Goal: Information Seeking & Learning: Learn about a topic

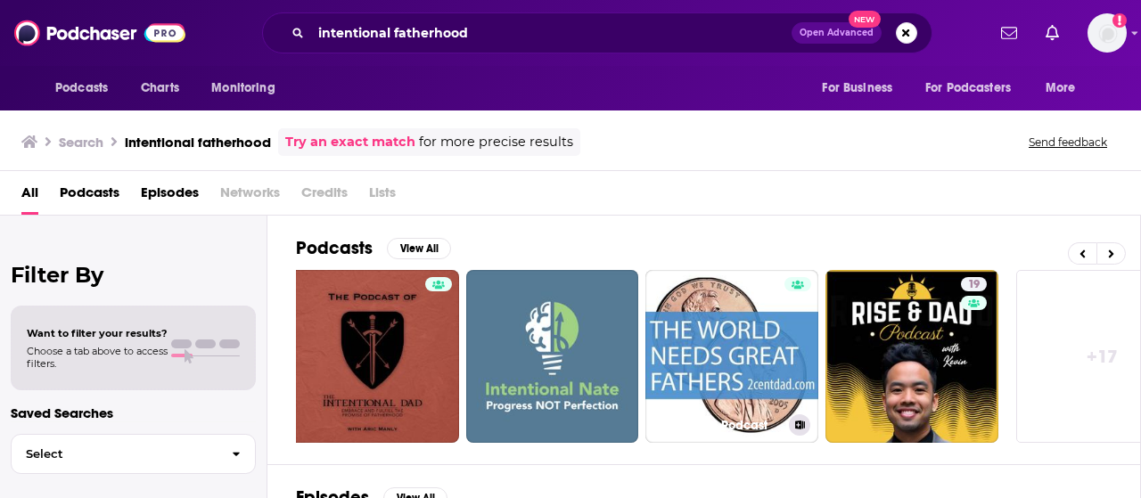
scroll to position [0, 791]
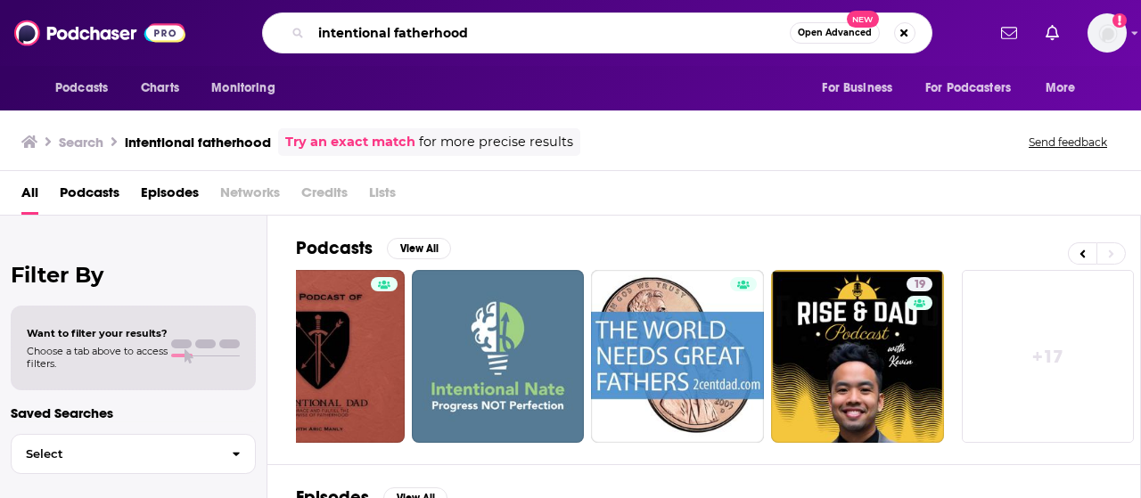
click at [316, 37] on input "intentional fatherhood" at bounding box center [550, 33] width 479 height 29
click at [575, 59] on div "Podcasts Charts Monitoring the intentional fatherhood Open Advanced New For Bus…" at bounding box center [570, 33] width 1141 height 66
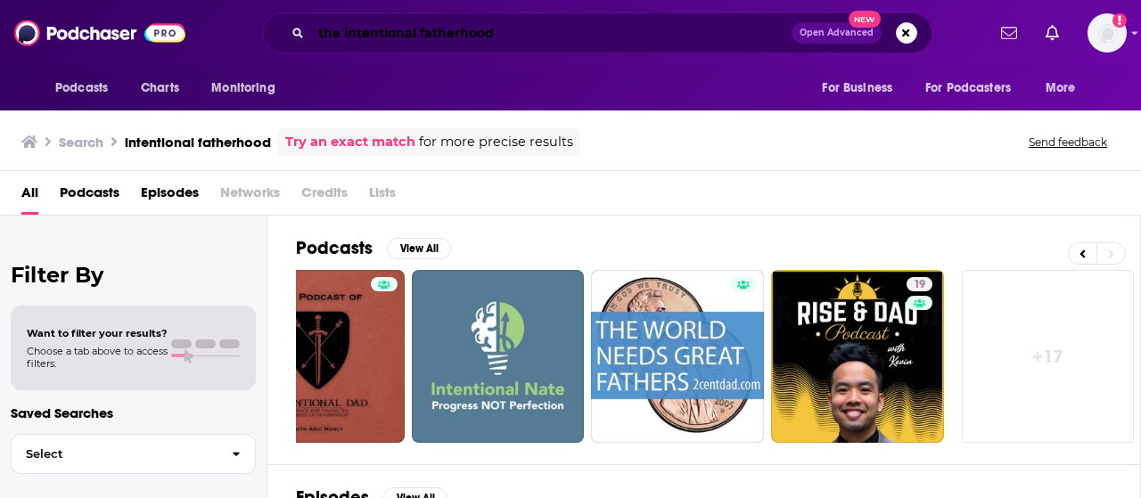
click at [585, 38] on input "the intentional fatherhood" at bounding box center [551, 33] width 480 height 29
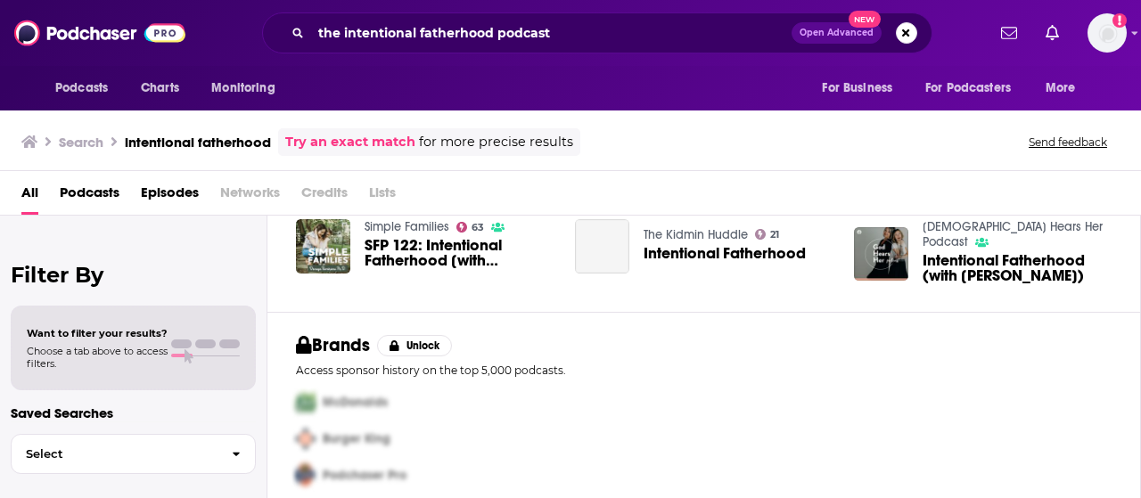
scroll to position [490, 0]
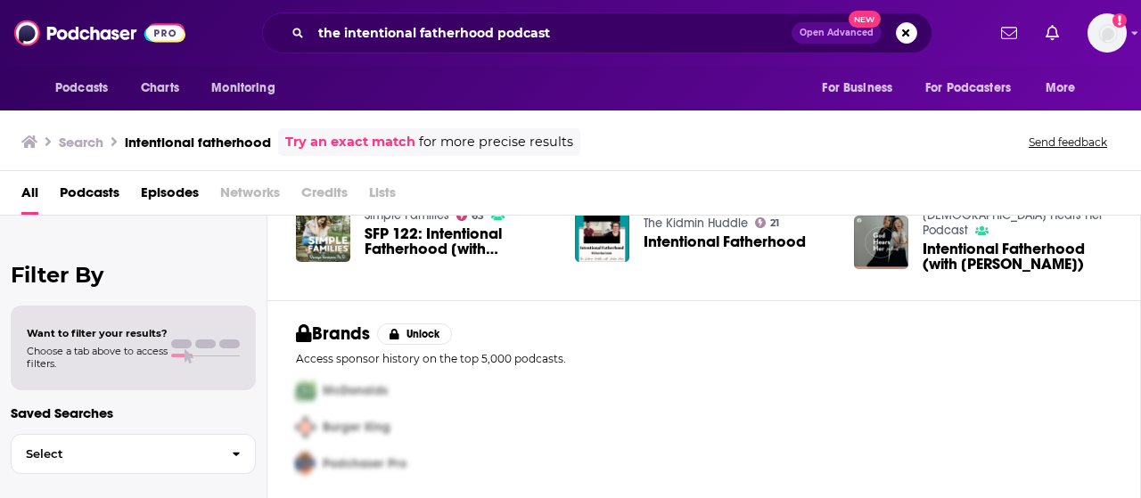
click at [103, 193] on span "Podcasts" at bounding box center [90, 196] width 60 height 37
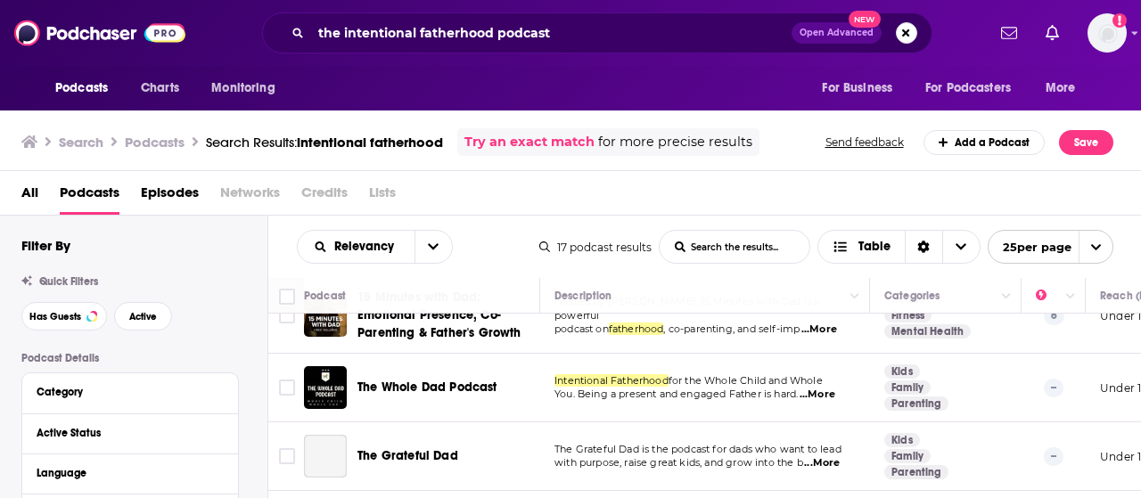
scroll to position [829, 0]
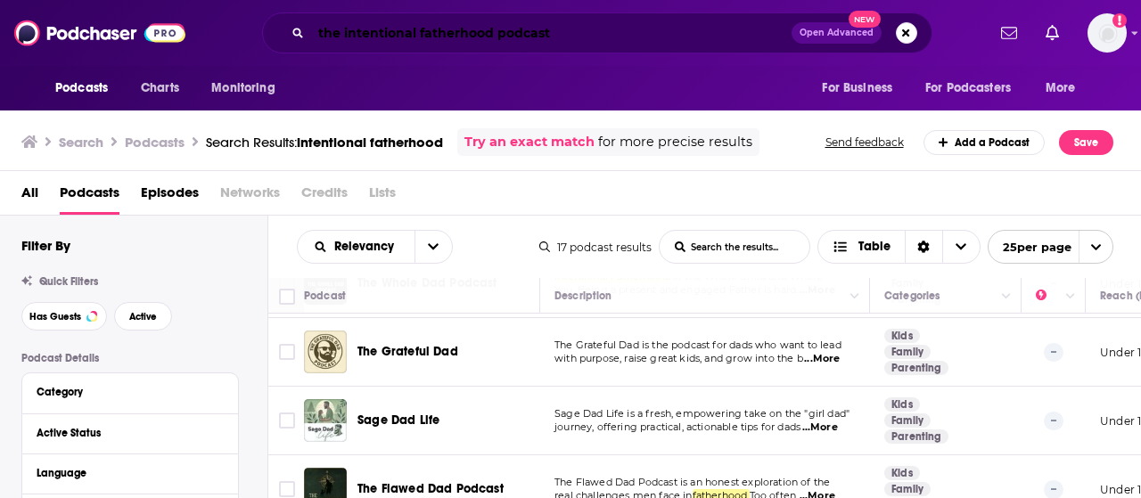
click at [585, 30] on input "the intentional fatherhood podcast" at bounding box center [551, 33] width 480 height 29
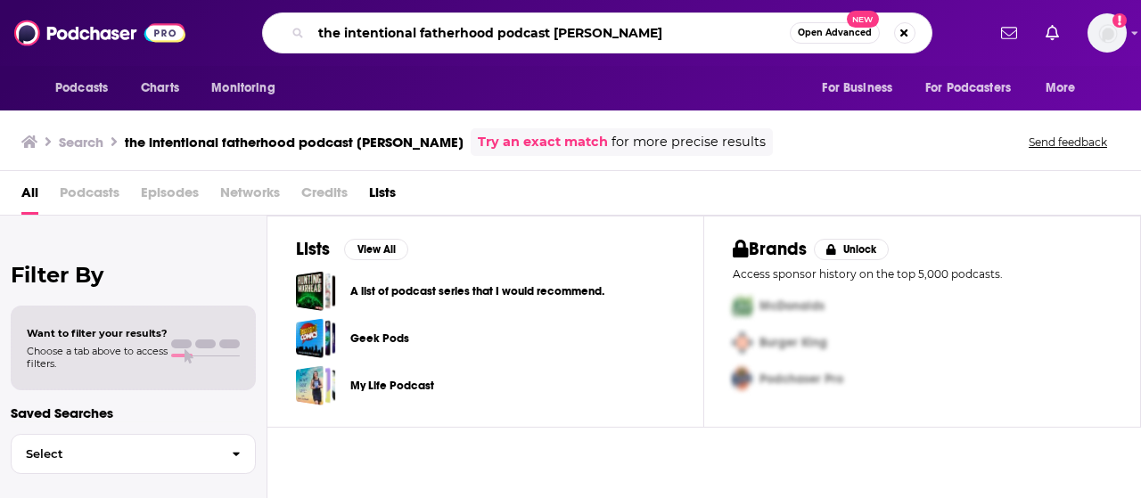
drag, startPoint x: 675, startPoint y: 29, endPoint x: 119, endPoint y: -4, distance: 557.2
click at [119, 0] on html "Podcasts Charts Monitoring the intentional fatherhood podcast whitnel [PERSON_N…" at bounding box center [570, 249] width 1141 height 498
type input "[PERSON_NAME]"
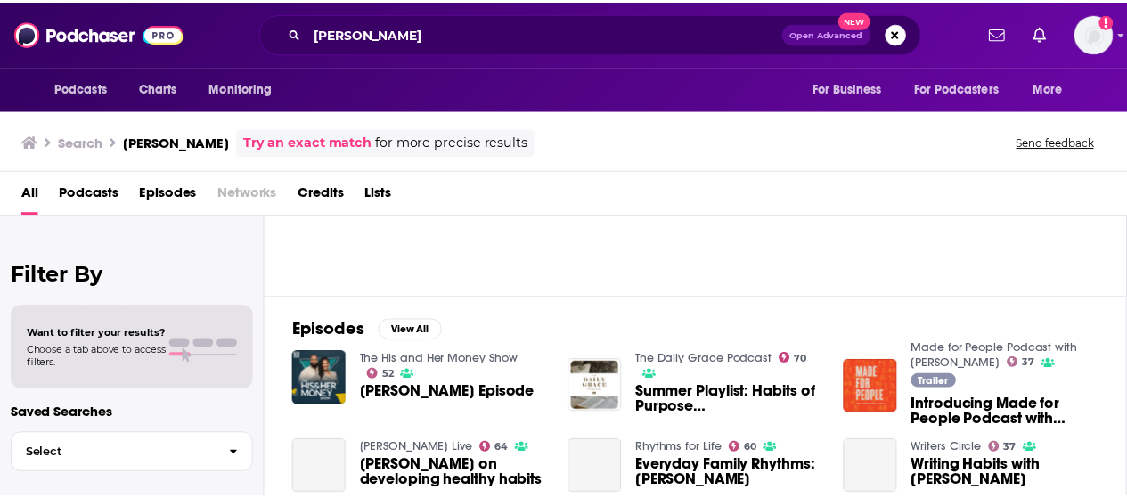
scroll to position [184, 0]
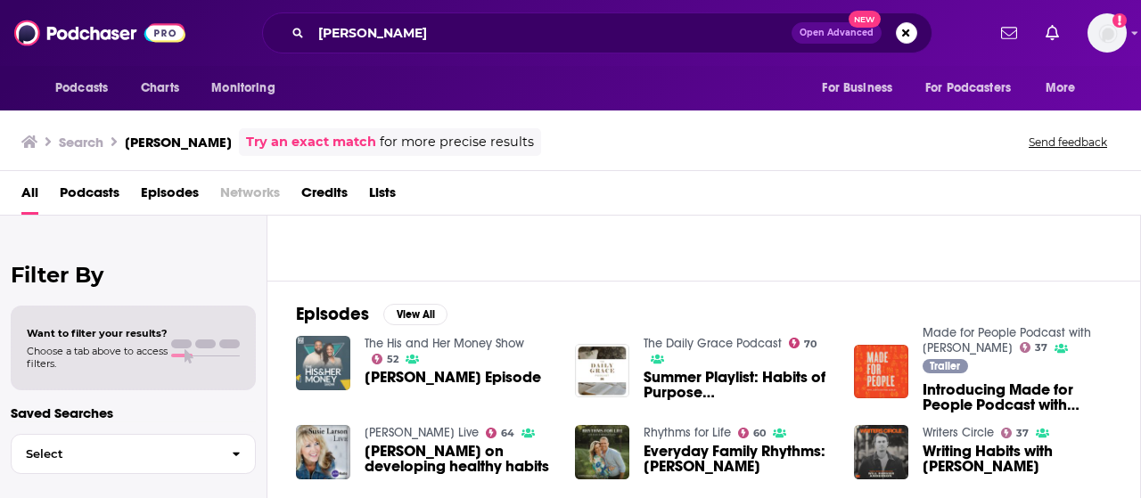
click at [310, 371] on img "Justin Whitmel Earley Episode" at bounding box center [323, 363] width 54 height 54
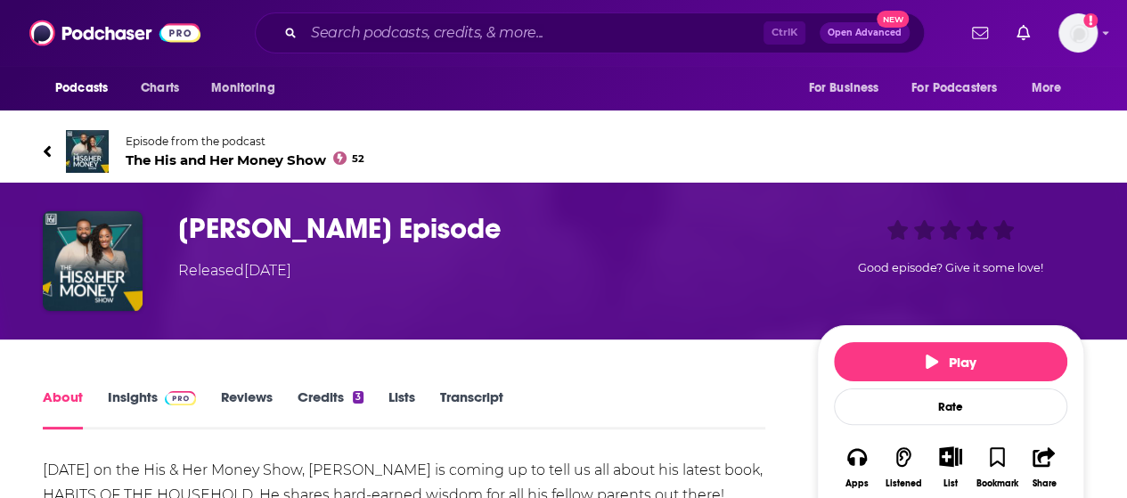
click at [121, 397] on link "Insights" at bounding box center [152, 409] width 88 height 41
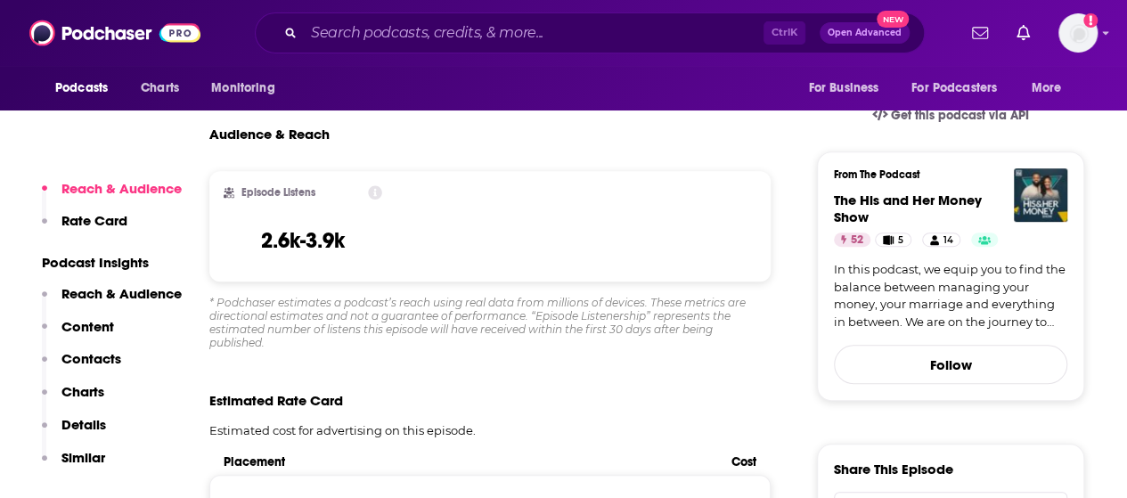
scroll to position [439, 0]
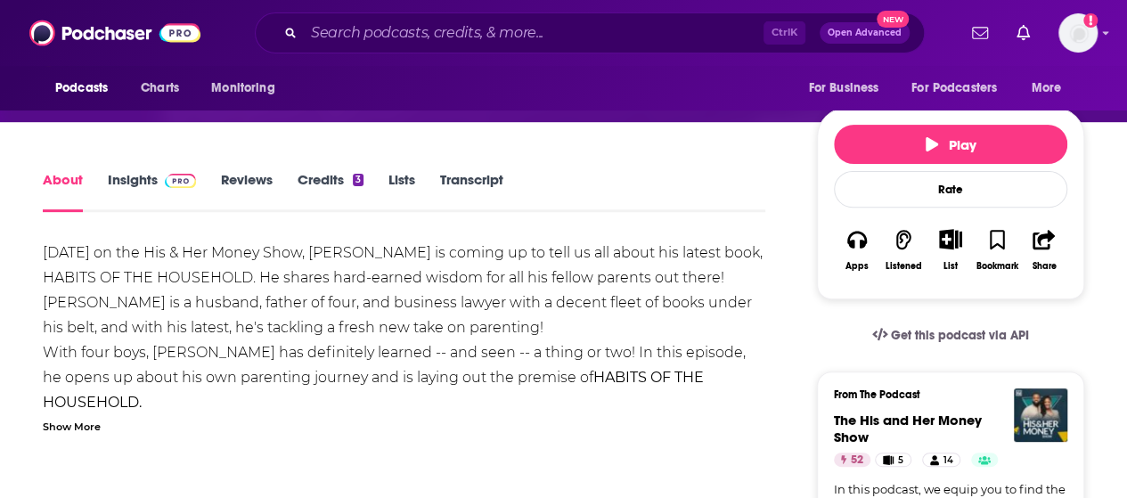
scroll to position [206, 0]
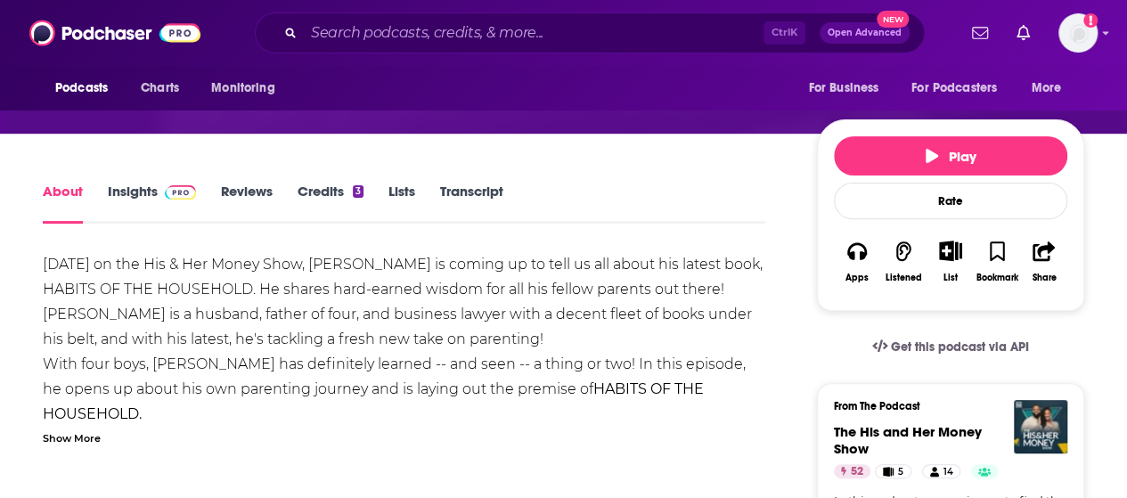
click at [148, 192] on link "Insights" at bounding box center [152, 203] width 88 height 41
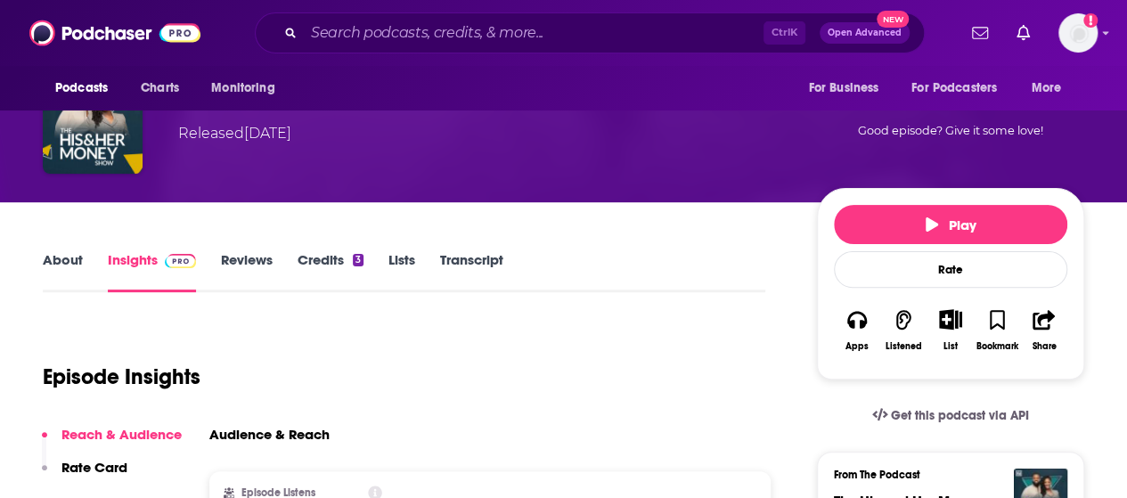
scroll to position [135, 0]
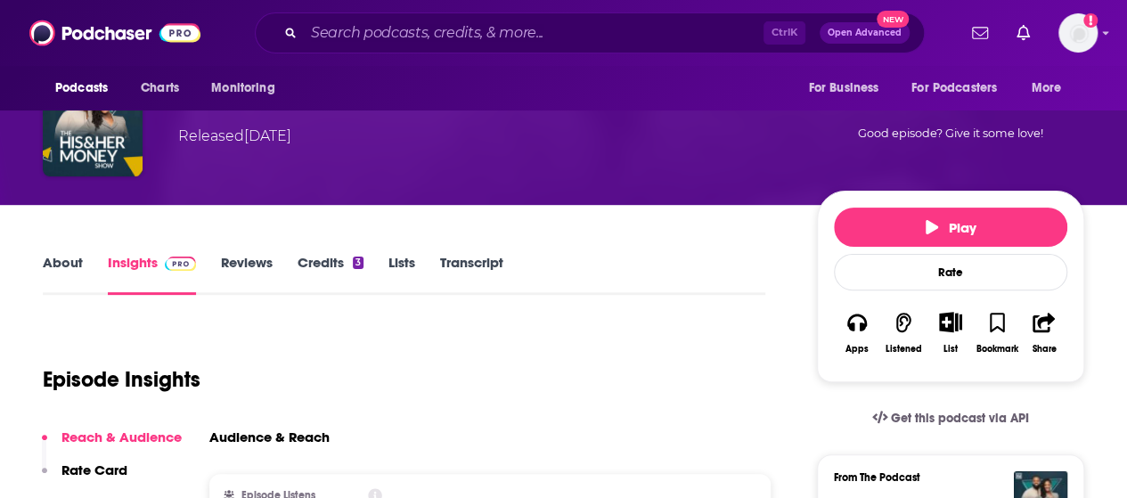
click at [234, 258] on link "Reviews" at bounding box center [247, 274] width 52 height 41
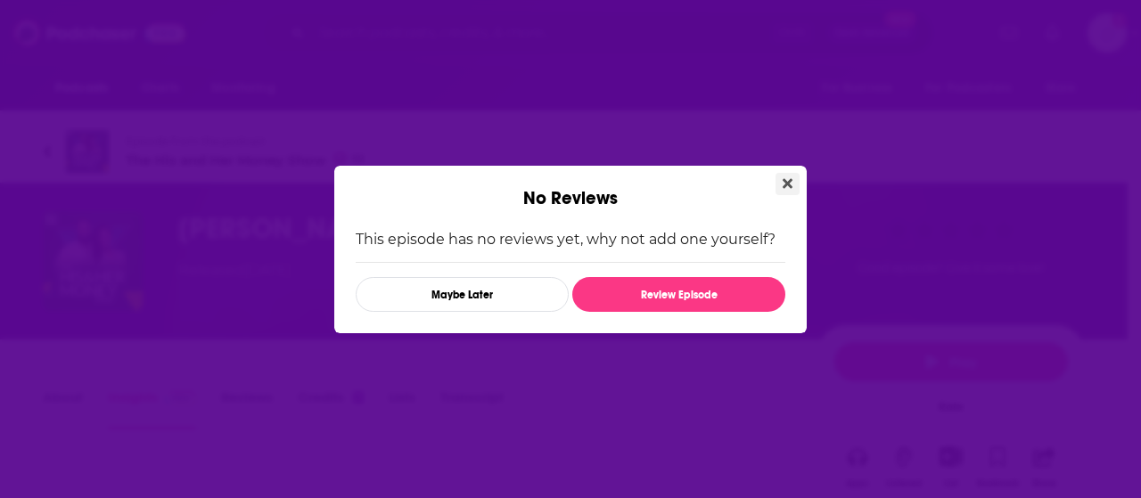
click at [795, 174] on button "Close" at bounding box center [787, 184] width 24 height 22
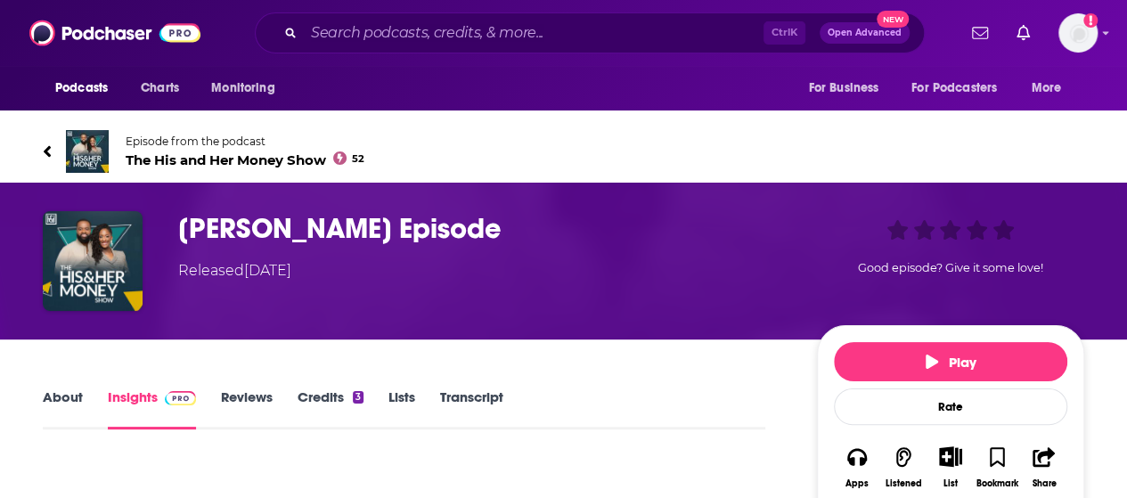
click at [89, 154] on img at bounding box center [87, 151] width 43 height 43
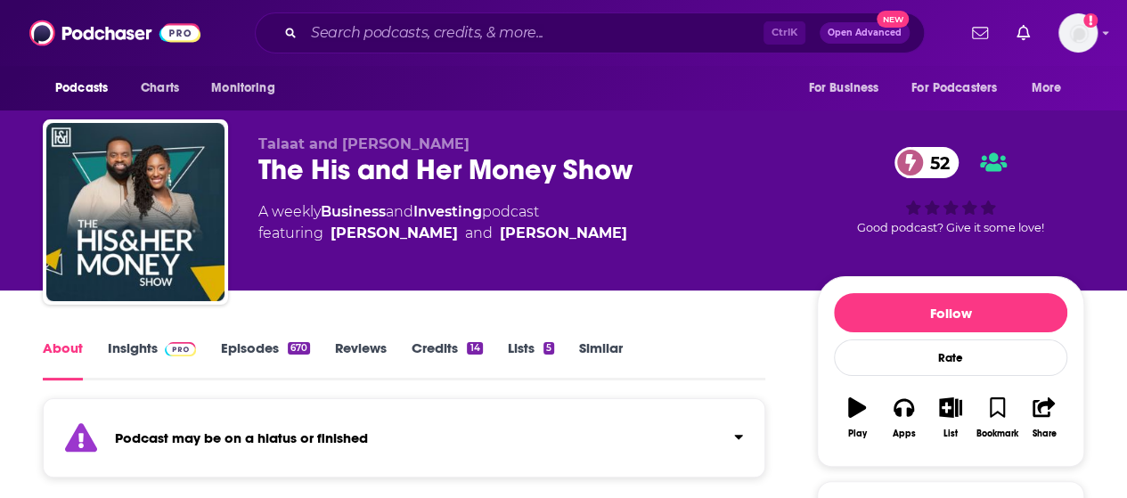
click at [252, 344] on link "Episodes 670" at bounding box center [265, 360] width 89 height 41
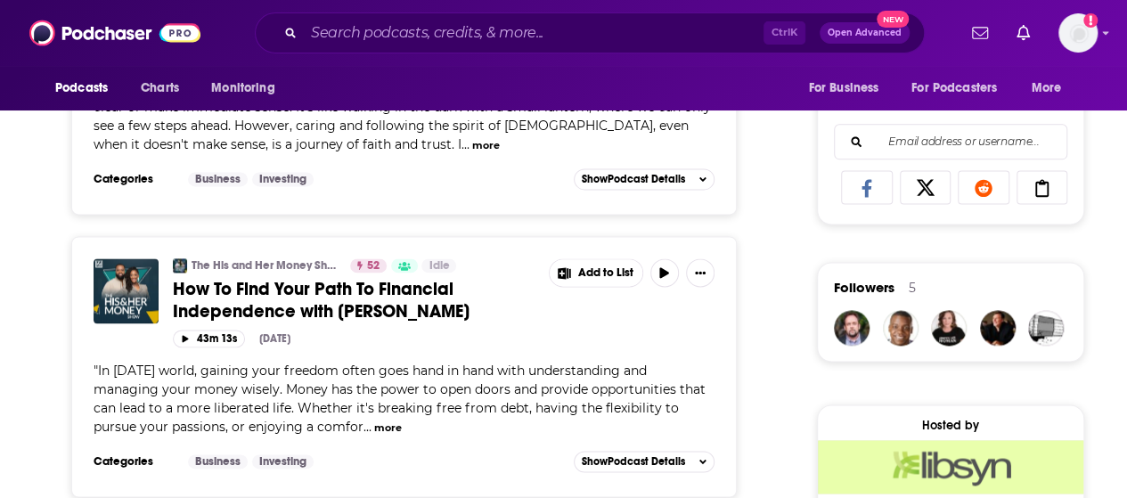
scroll to position [1109, 0]
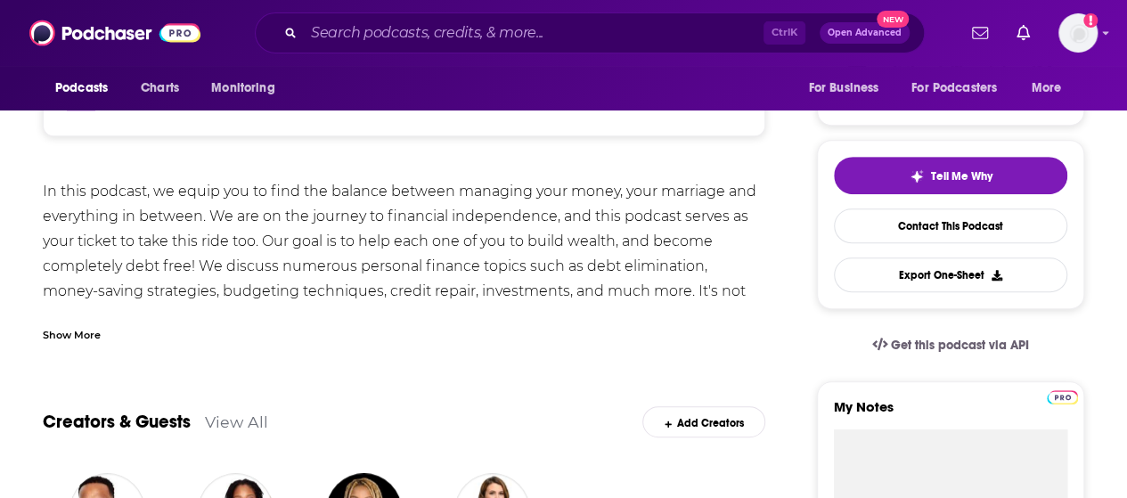
scroll to position [347, 0]
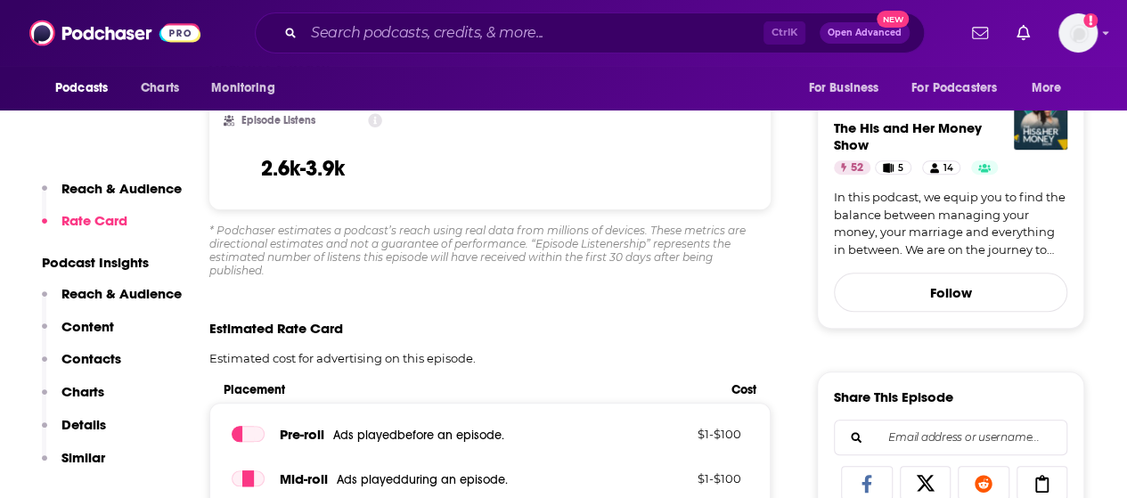
scroll to position [514, 0]
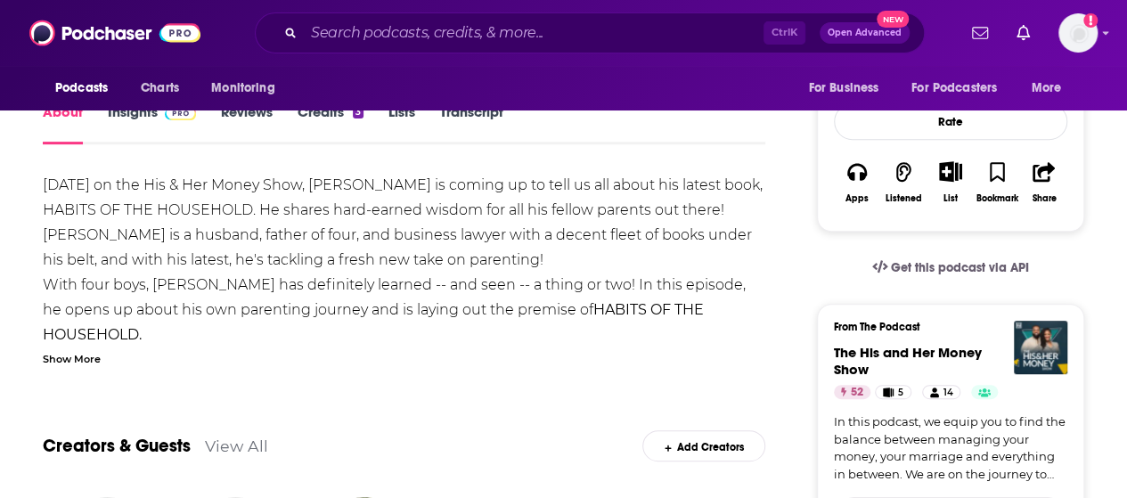
scroll to position [306, 0]
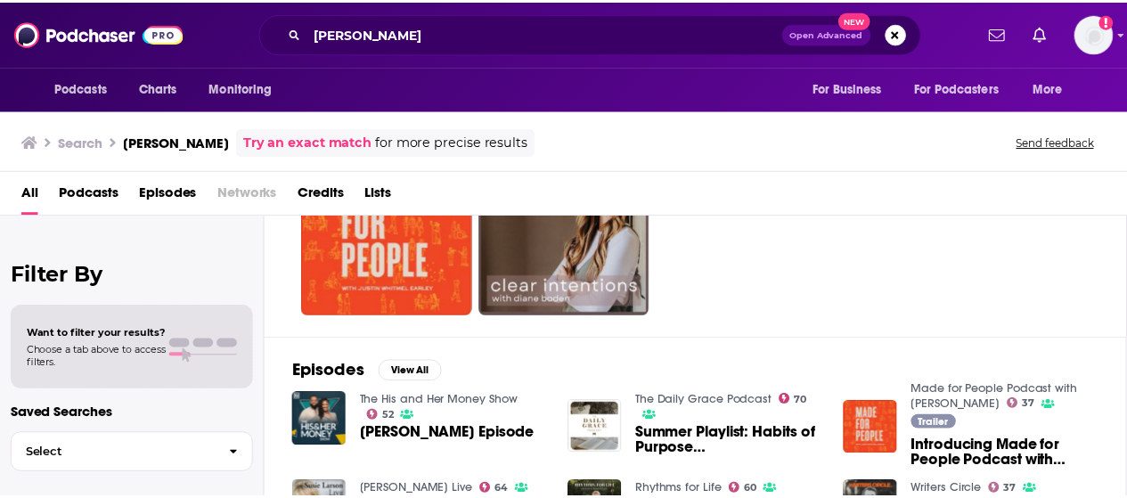
scroll to position [129, 0]
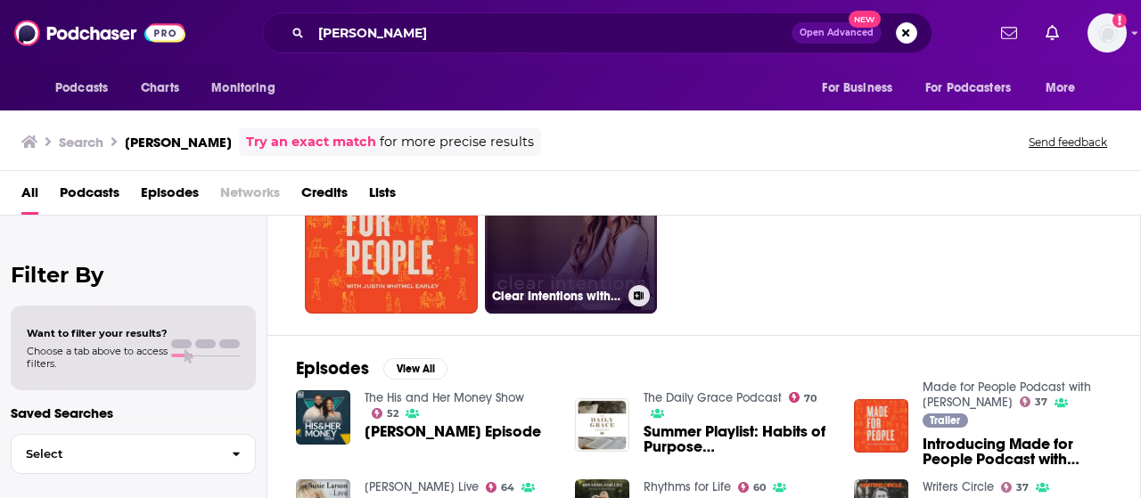
click at [579, 277] on link "38 Clear Intentions with [PERSON_NAME]" at bounding box center [571, 227] width 173 height 173
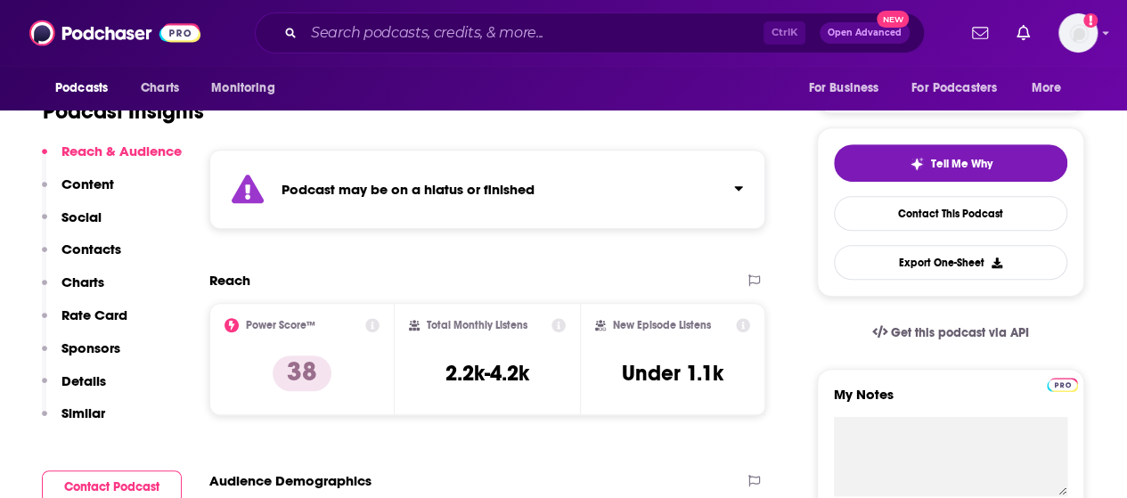
scroll to position [355, 0]
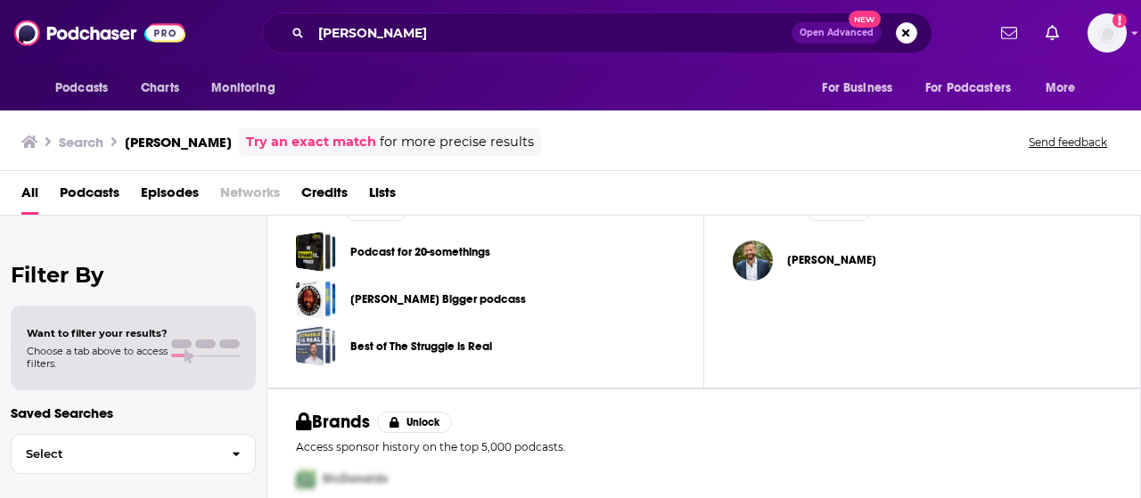
scroll to position [701, 0]
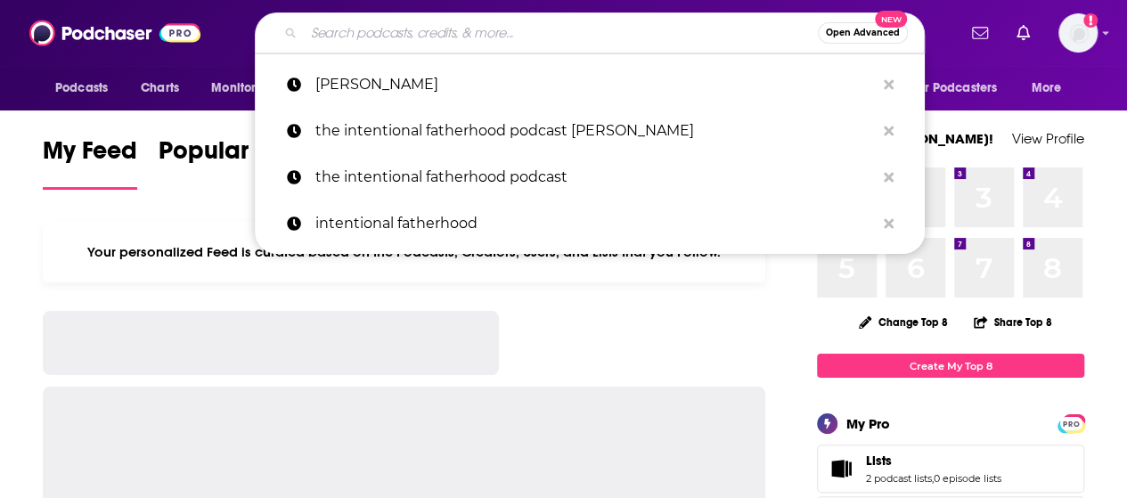
click at [522, 37] on input "Search podcasts, credits, & more..." at bounding box center [561, 33] width 514 height 29
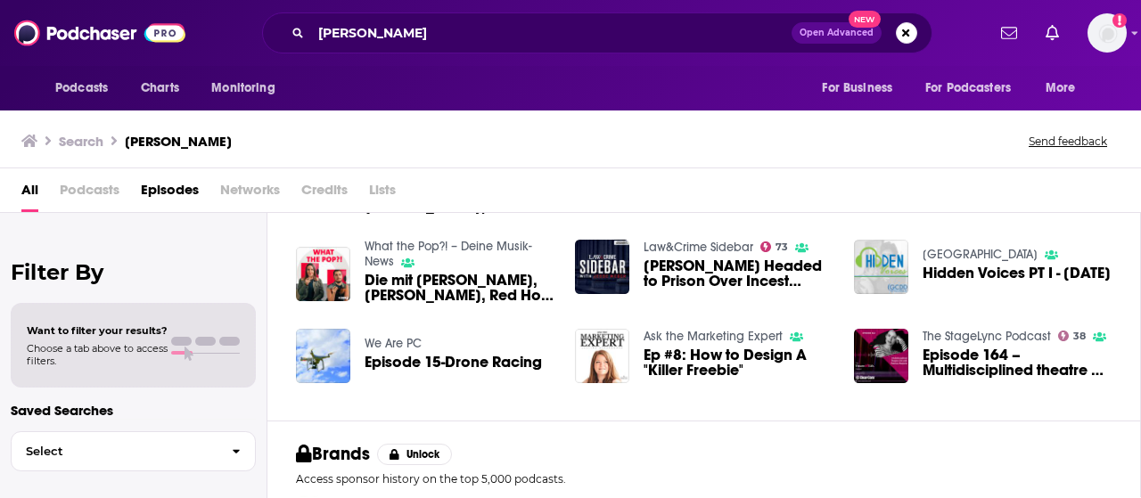
scroll to position [127, 0]
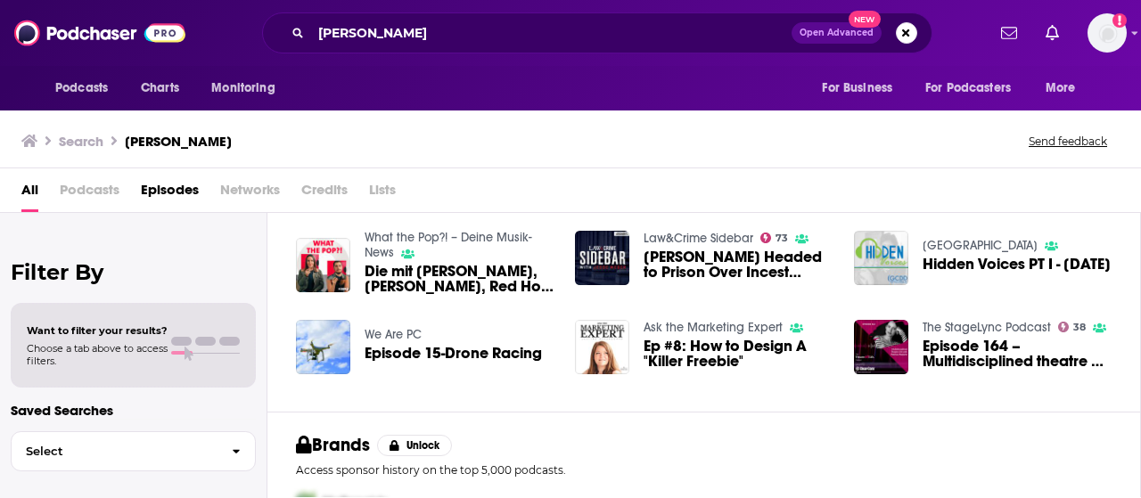
click at [36, 195] on span "All" at bounding box center [29, 194] width 17 height 37
click at [33, 192] on span "All" at bounding box center [29, 194] width 17 height 37
click at [588, 33] on input "pinkelton" at bounding box center [551, 33] width 480 height 29
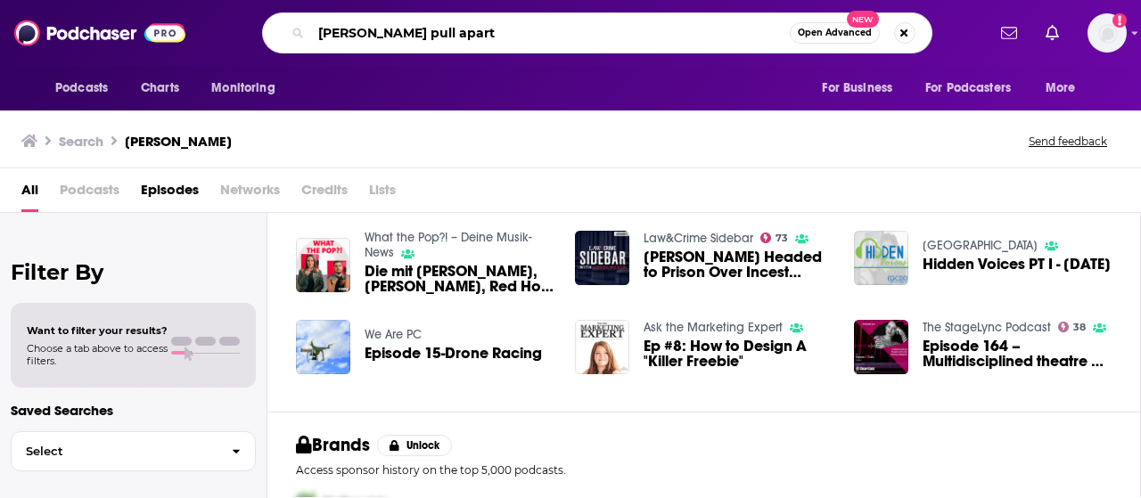
type input "pinkelton pull apart"
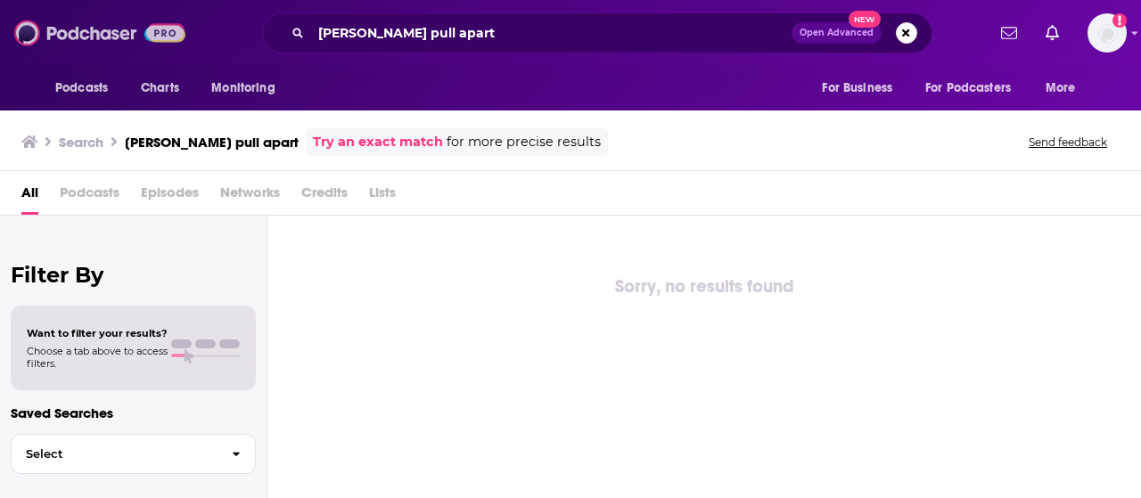
click at [51, 33] on img at bounding box center [99, 33] width 171 height 34
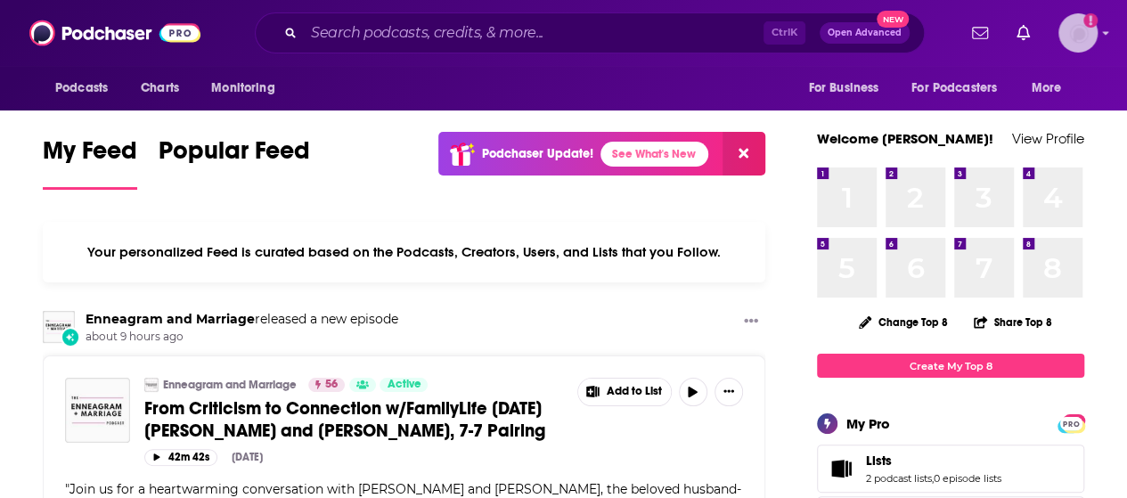
click at [1098, 32] on img "Logged in as WPubPR1" at bounding box center [1078, 32] width 39 height 39
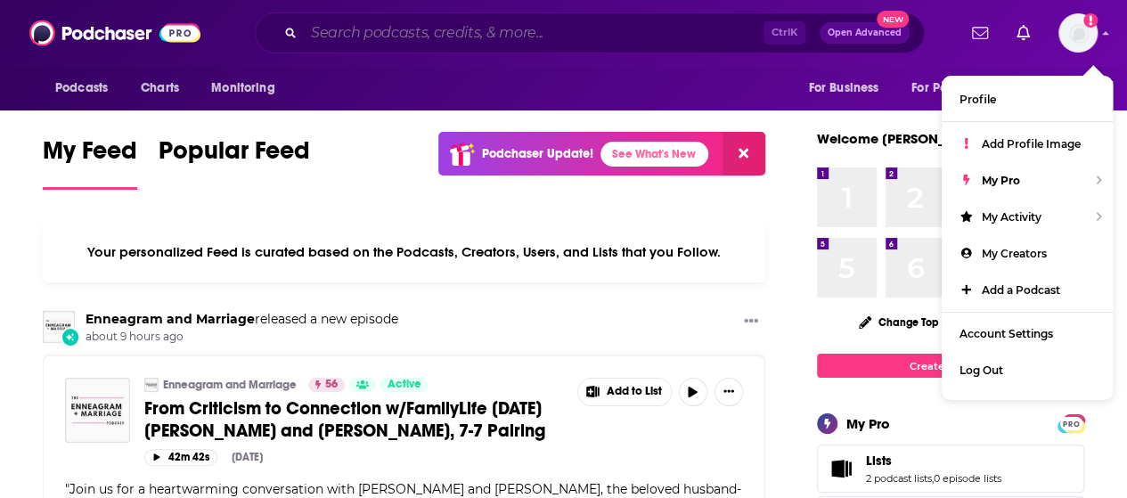
click at [625, 26] on input "Search podcasts, credits, & more..." at bounding box center [534, 33] width 460 height 29
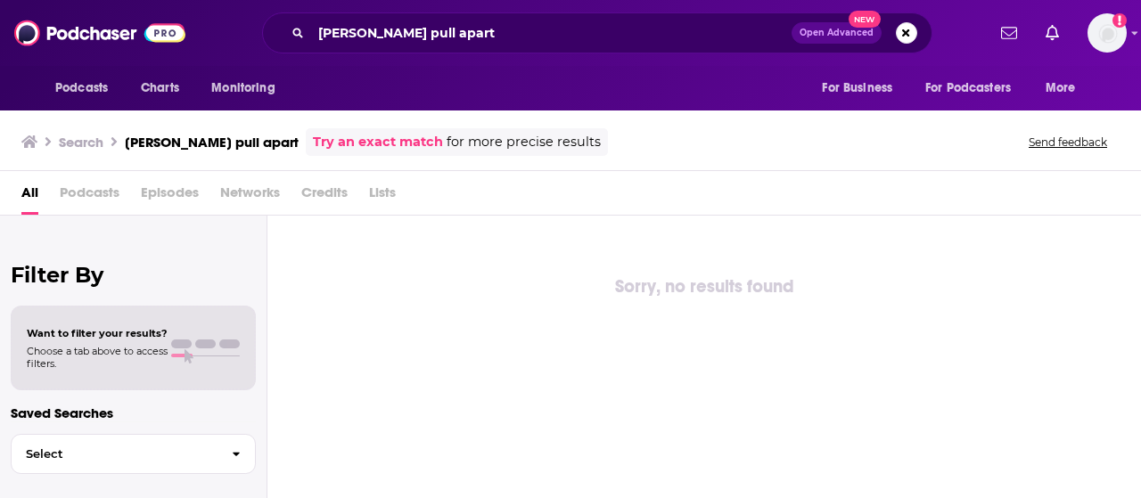
click at [364, 146] on link "Try an exact match" at bounding box center [378, 142] width 130 height 20
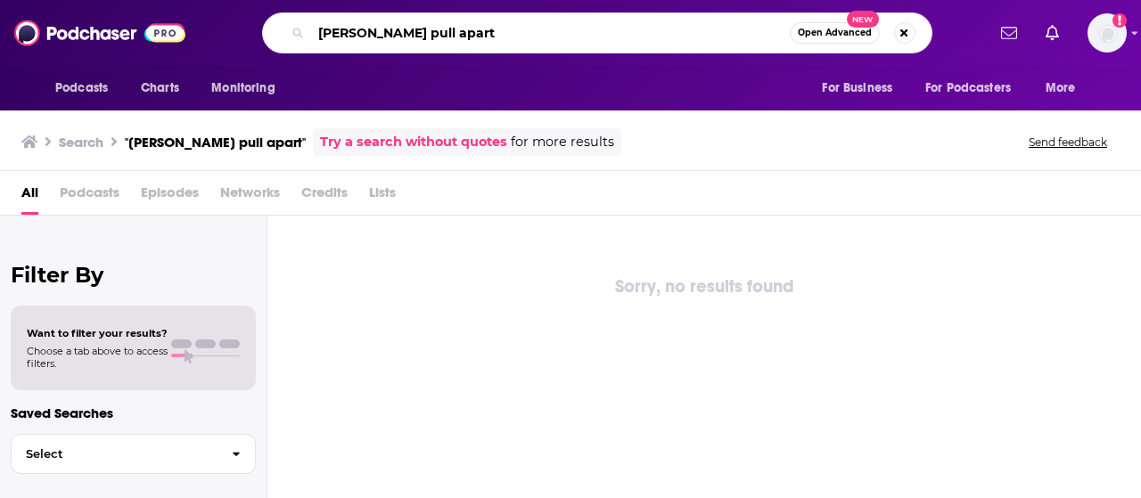
drag, startPoint x: 451, startPoint y: 26, endPoint x: 378, endPoint y: 24, distance: 73.1
click at [378, 24] on input "pinkelton pull apart" at bounding box center [550, 33] width 479 height 29
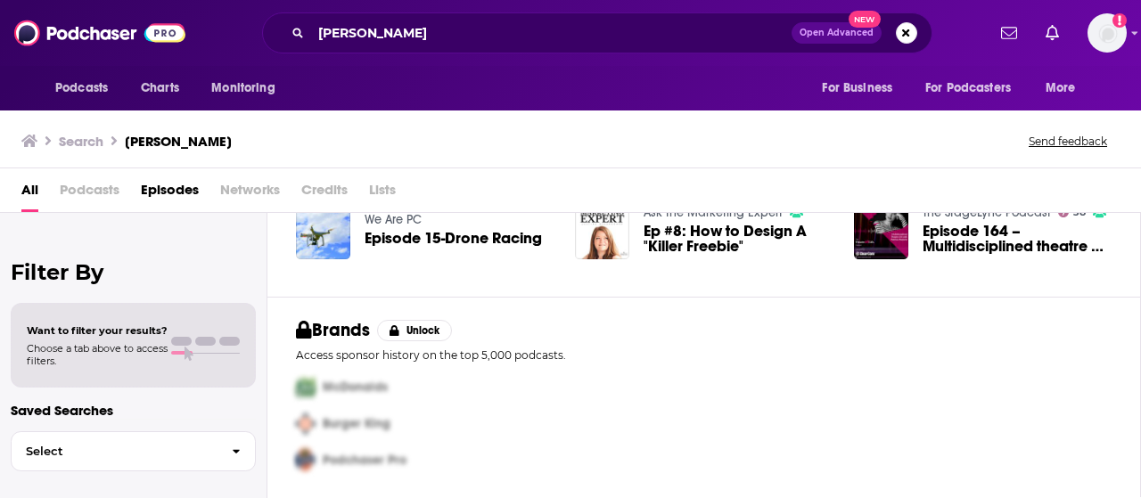
scroll to position [242, 0]
click at [136, 271] on h2 "Filter By" at bounding box center [133, 272] width 245 height 26
click at [361, 34] on input "pinkelton" at bounding box center [551, 33] width 480 height 29
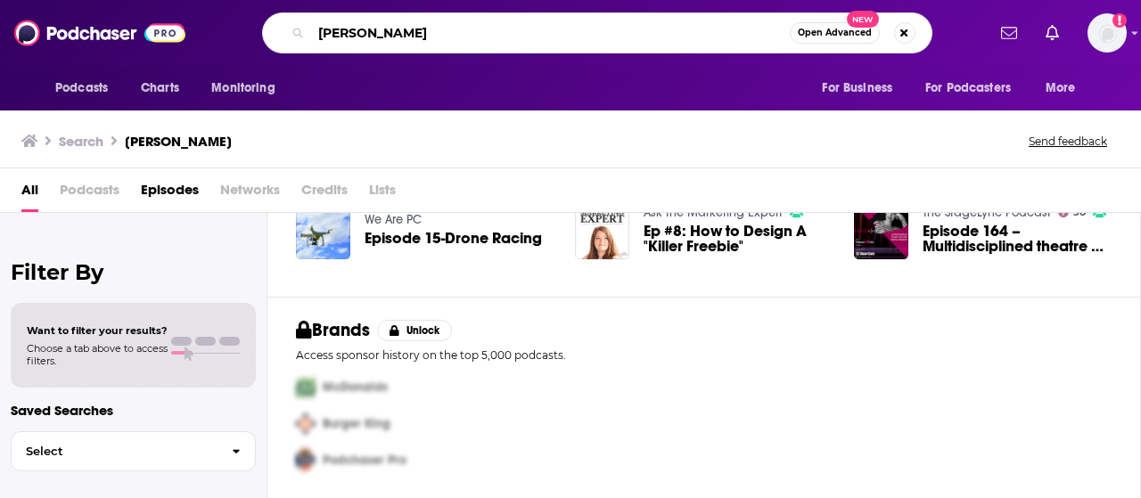
type input "pinkleton"
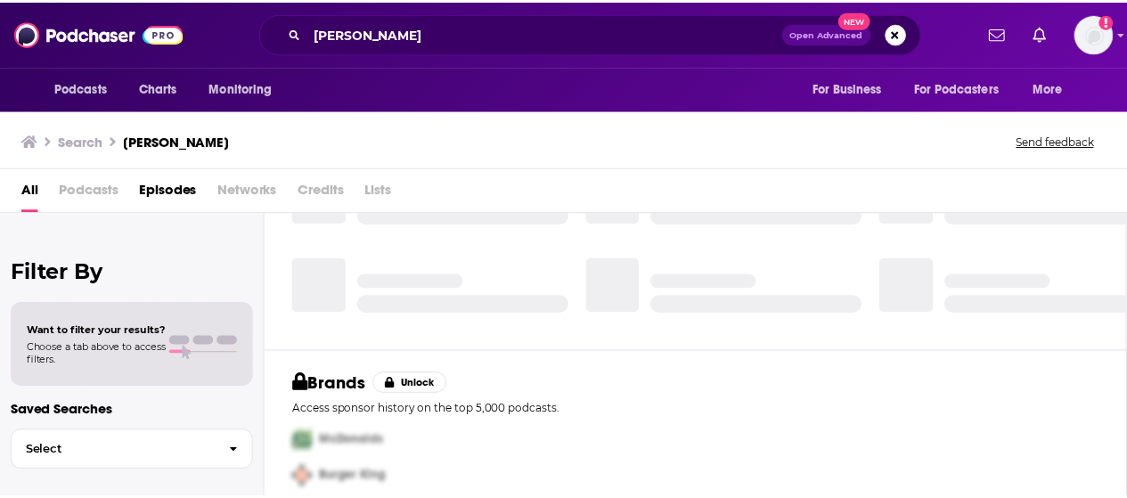
scroll to position [490, 0]
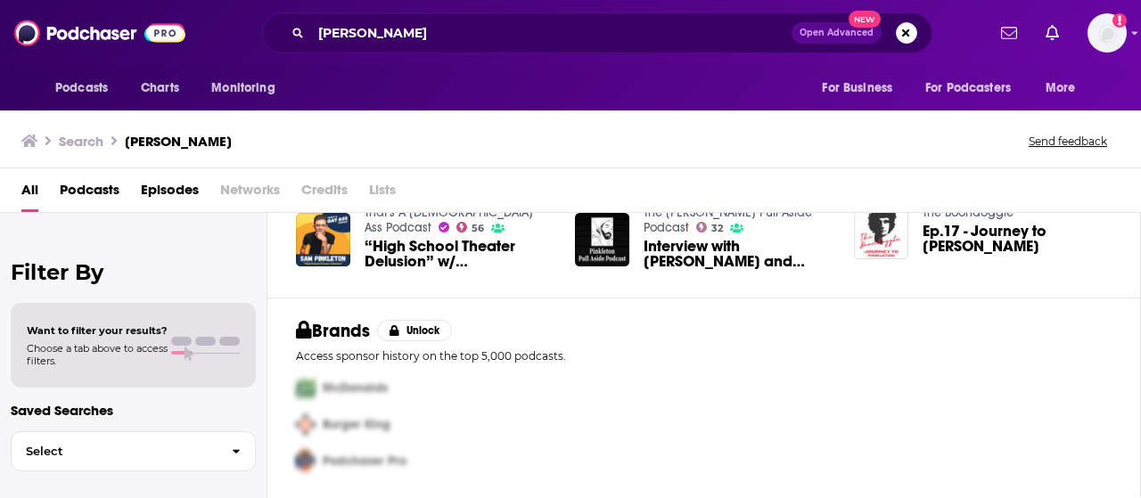
click at [86, 186] on span "Podcasts" at bounding box center [90, 194] width 60 height 37
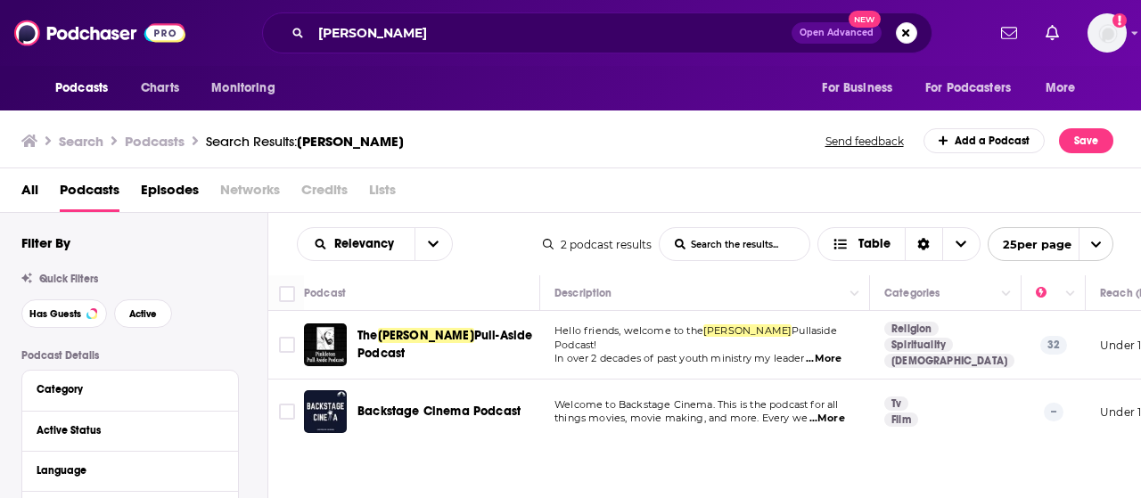
click at [740, 161] on div "Search Podcasts Search Results: pinkleton Send feedback Add a Podcast Save" at bounding box center [571, 137] width 1142 height 61
click at [413, 346] on div "Podcasts Charts Monitoring pinkleton Open Advanced New For Business For Podcast…" at bounding box center [570, 249] width 1141 height 498
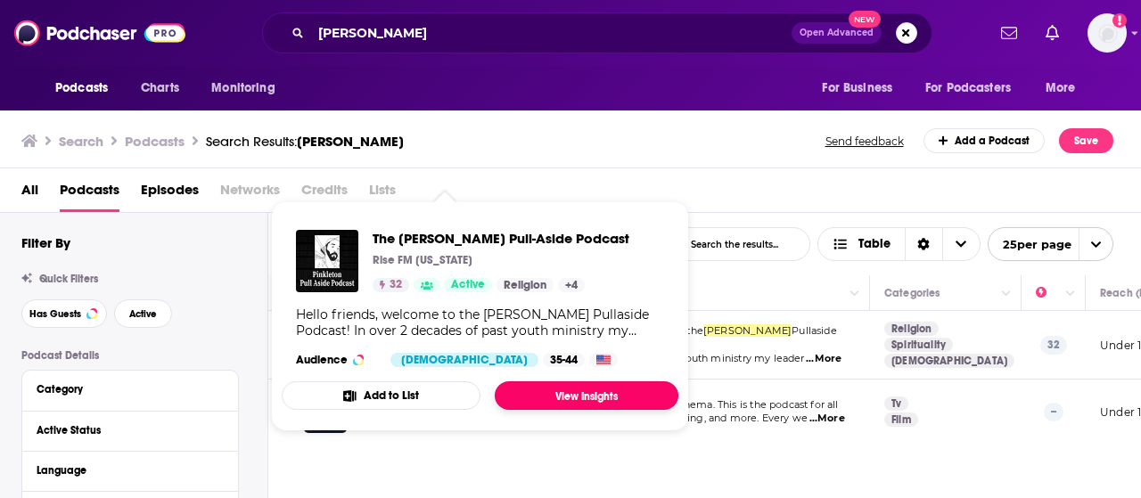
click at [578, 390] on link "View Insights" at bounding box center [587, 395] width 184 height 29
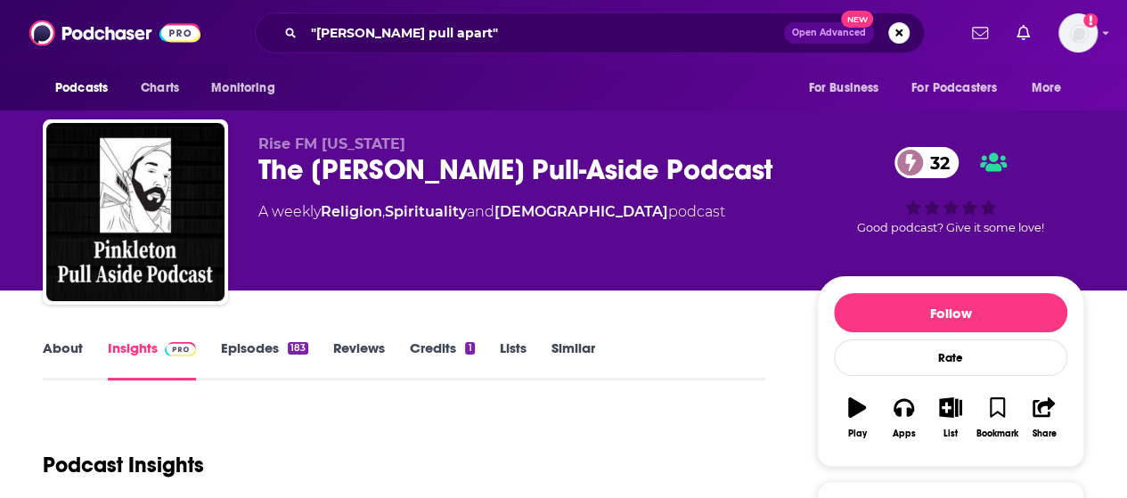
click at [264, 347] on link "Episodes 183" at bounding box center [264, 360] width 87 height 41
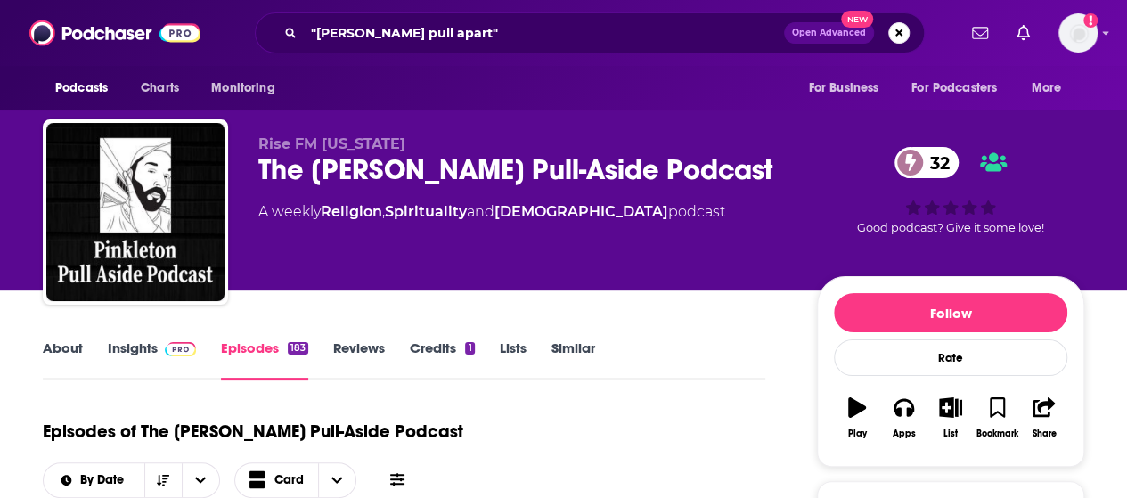
click at [328, 415] on div "Episodes of The Pinkleton Pull-Aside Podcast By Date Card" at bounding box center [404, 453] width 723 height 89
click at [256, 362] on link "Episodes 183" at bounding box center [264, 360] width 87 height 41
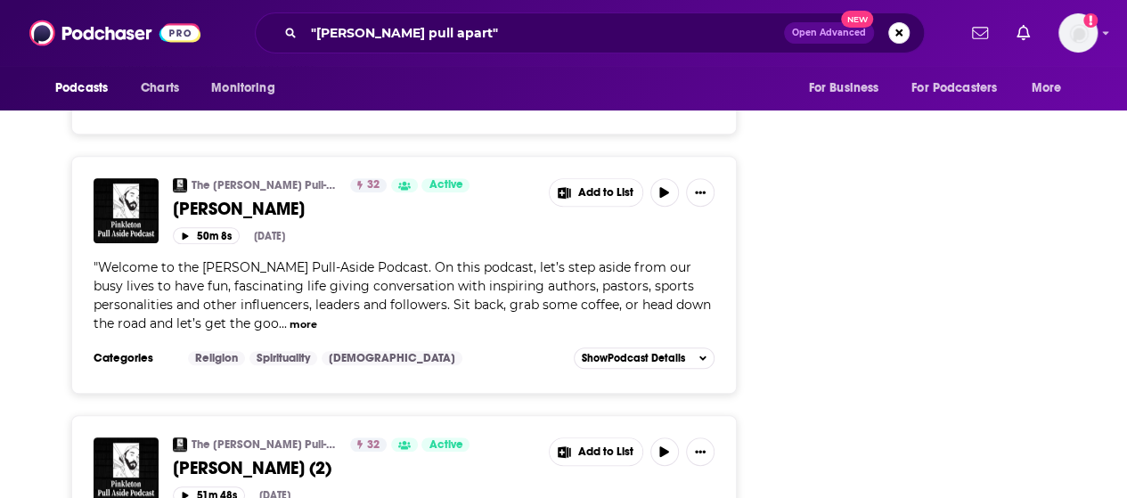
scroll to position [3764, 0]
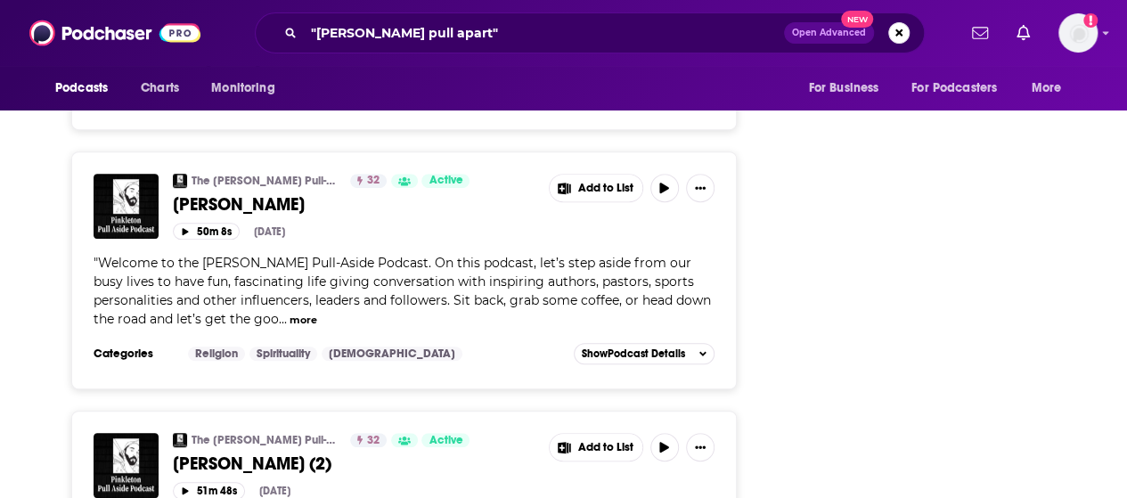
click at [290, 313] on button "more" at bounding box center [304, 320] width 28 height 15
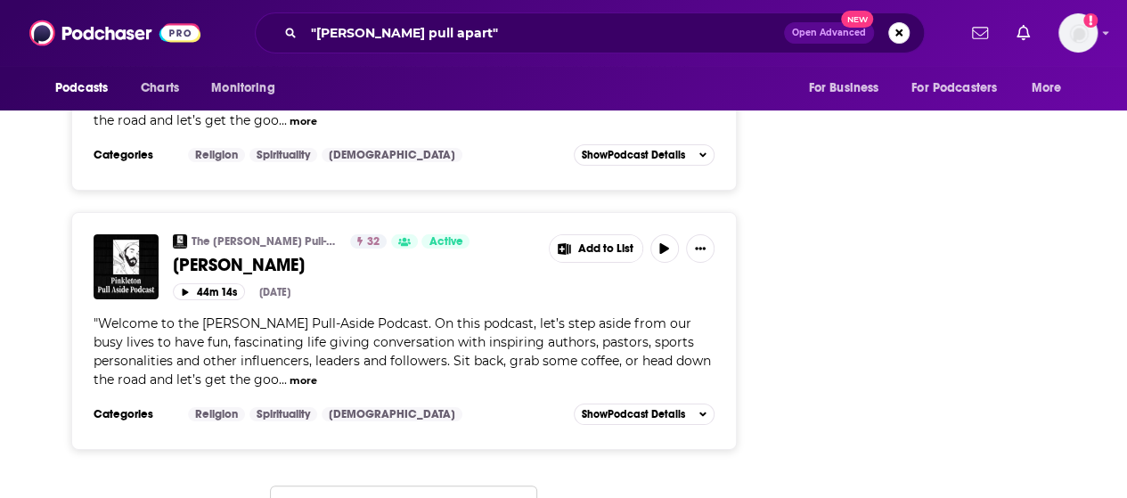
scroll to position [6734, 0]
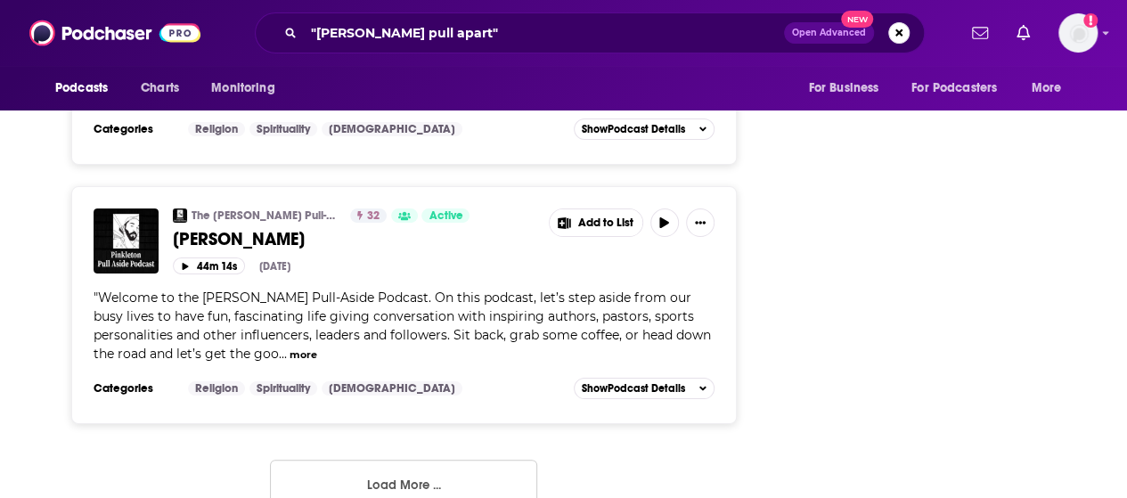
click at [415, 460] on button "Load More ..." at bounding box center [403, 484] width 267 height 48
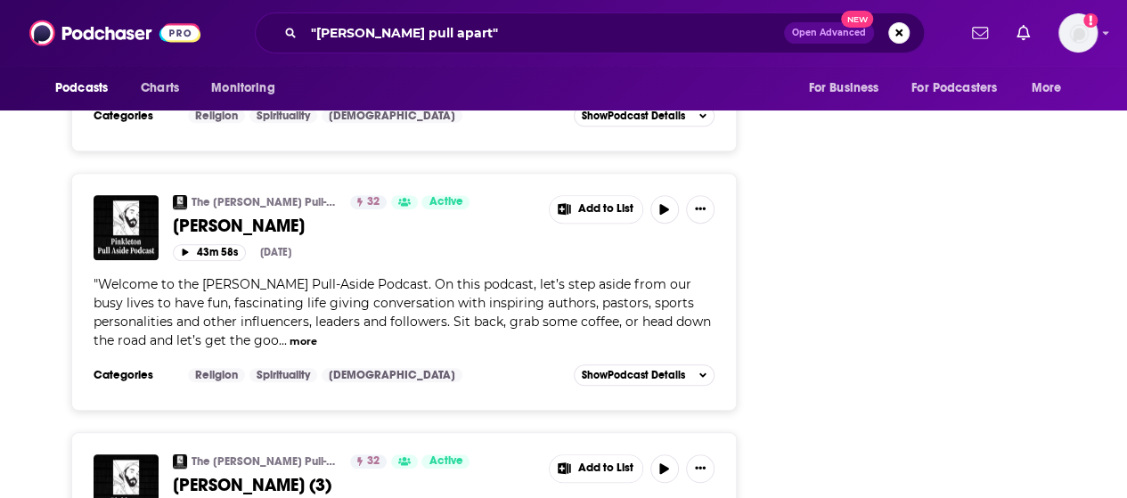
scroll to position [7269, 0]
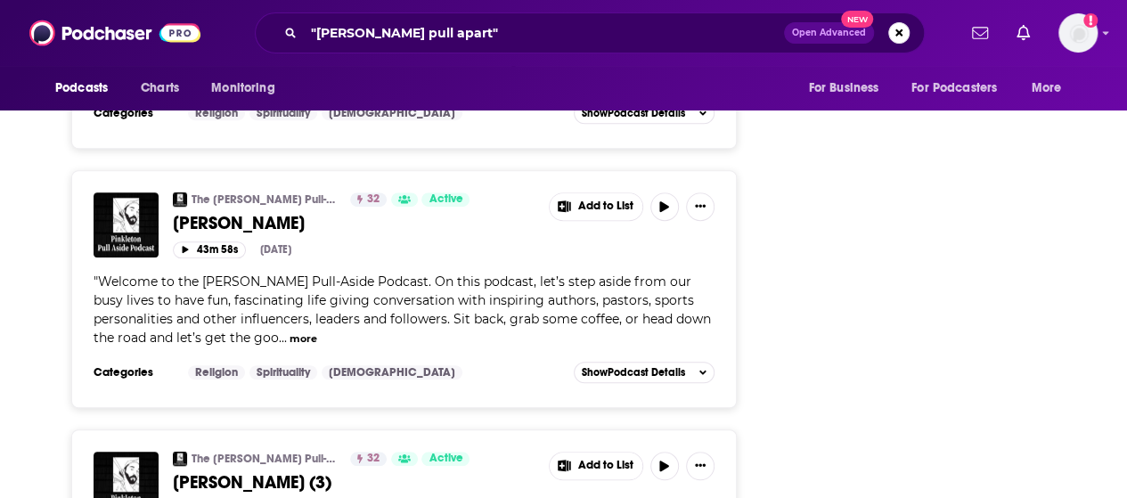
click at [290, 332] on button "more" at bounding box center [304, 339] width 28 height 15
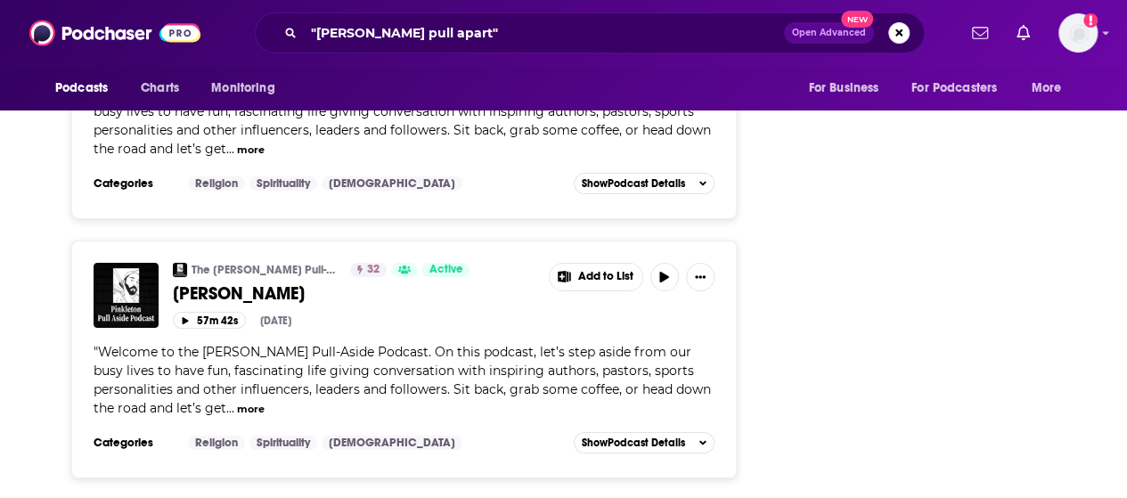
scroll to position [13391, 0]
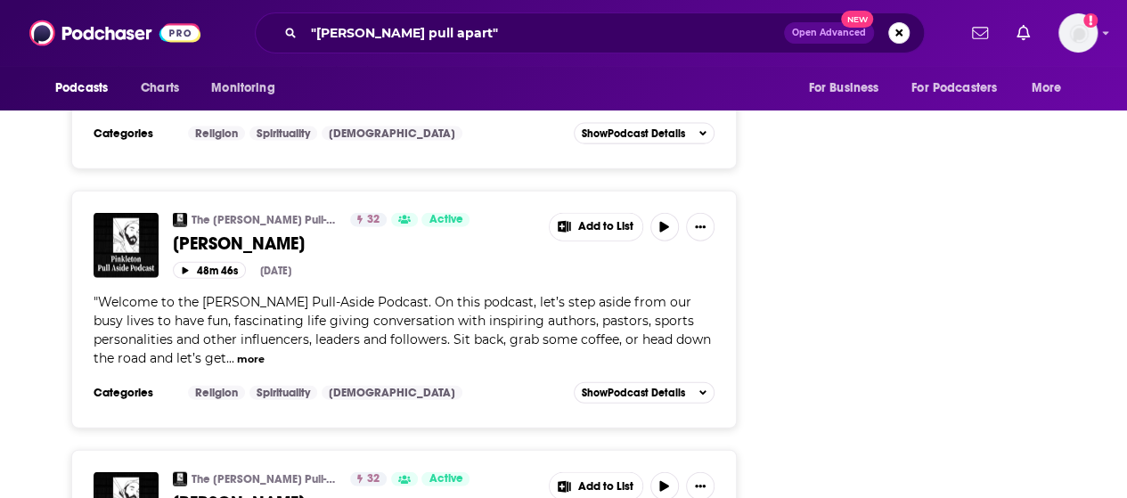
scroll to position [18874, 0]
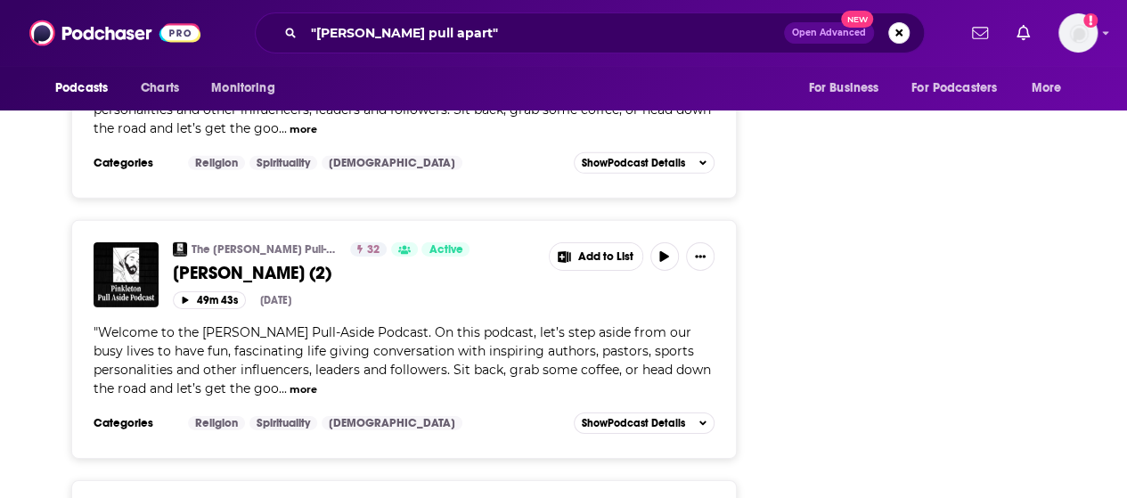
scroll to position [19842, 0]
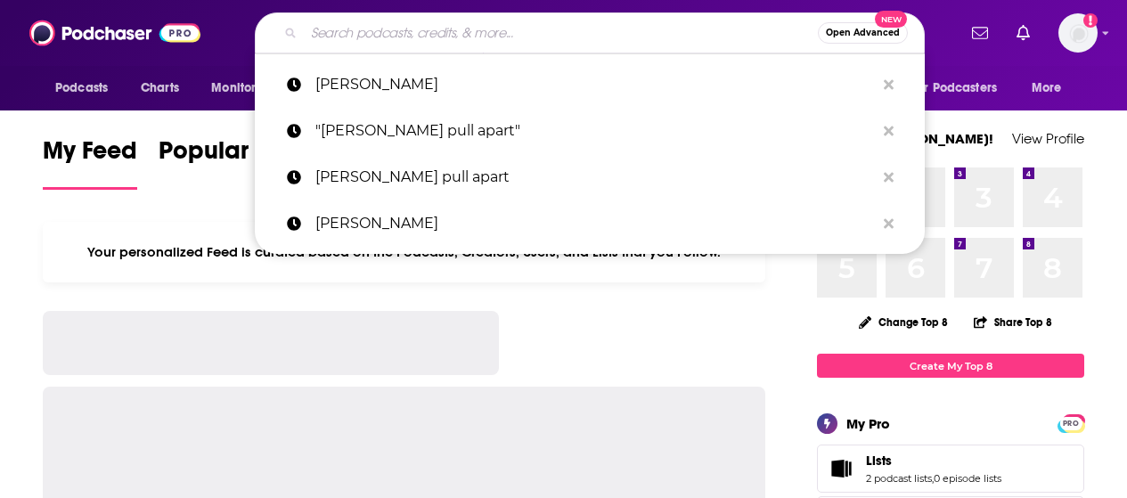
click at [601, 41] on input "Search podcasts, credits, & more..." at bounding box center [561, 33] width 514 height 29
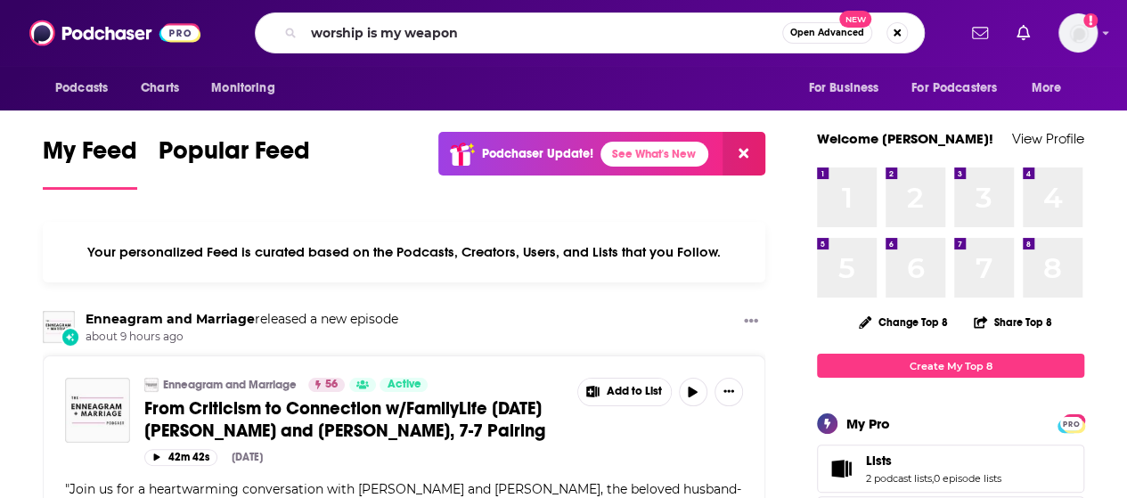
type input "worship is my weapon"
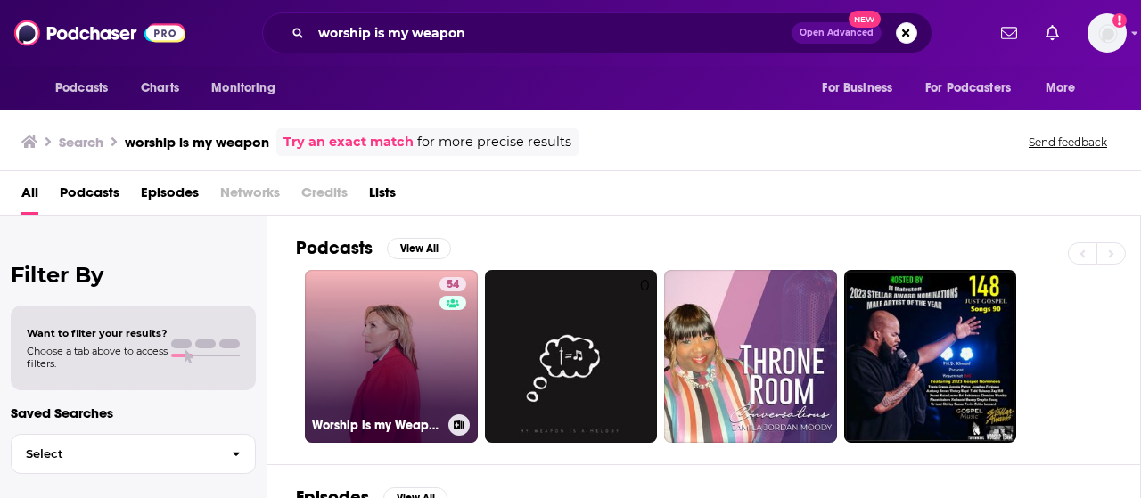
click at [373, 398] on link "54 Worship is my Weapon Podcast with Rita Springer" at bounding box center [391, 356] width 173 height 173
